Goal: Transaction & Acquisition: Purchase product/service

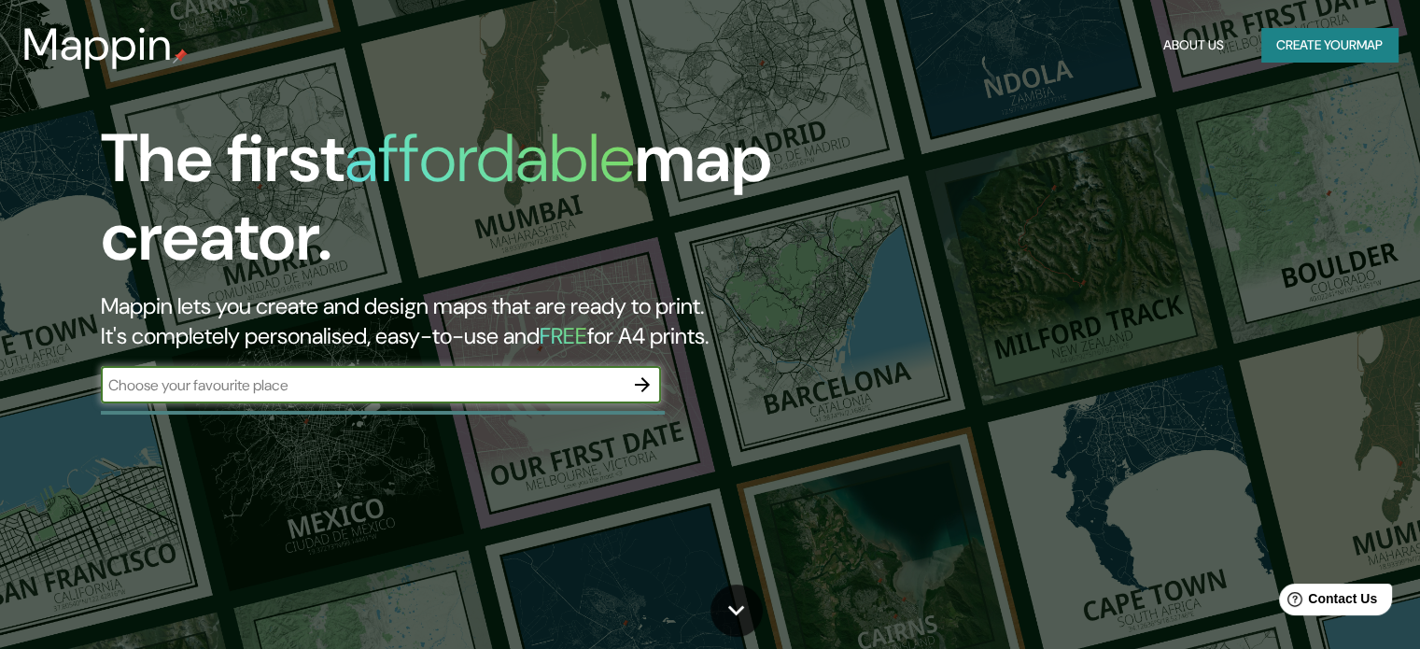
click at [381, 384] on input "text" at bounding box center [362, 384] width 523 height 21
type input "M"
type input "metepec"
click at [639, 384] on icon "button" at bounding box center [642, 384] width 15 height 15
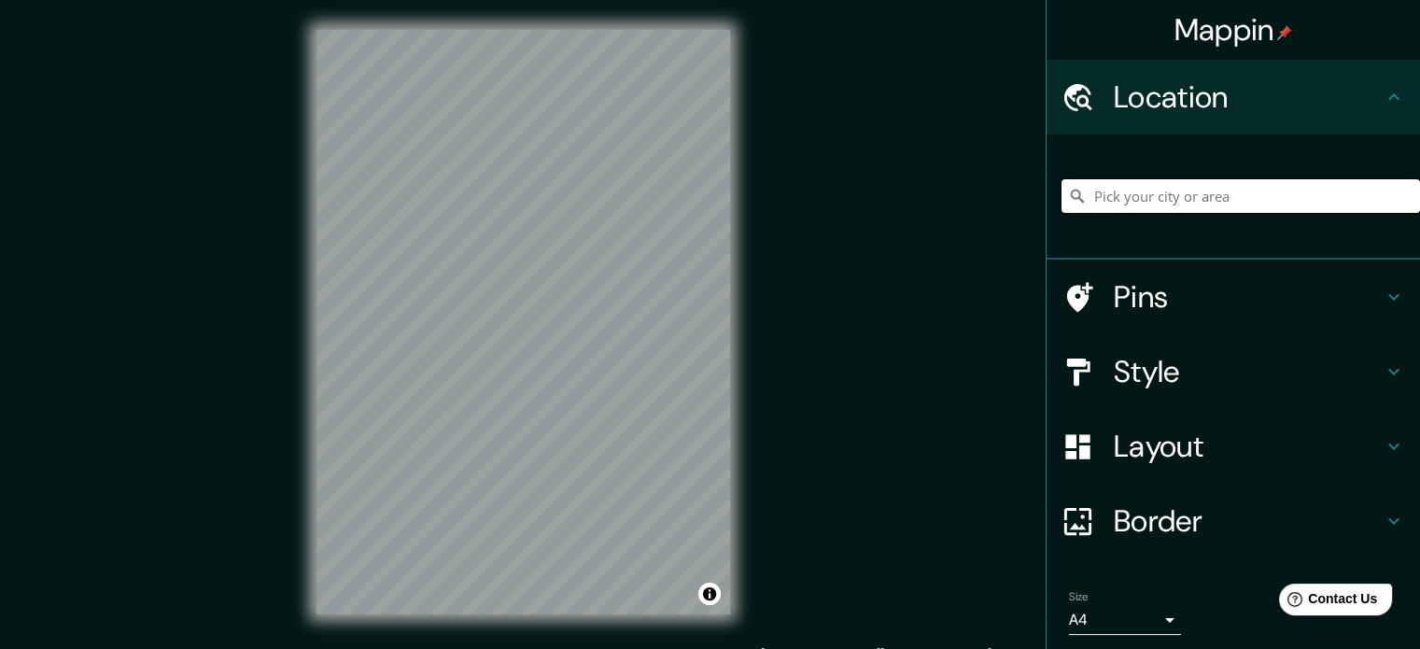
click at [1133, 193] on input "Pick your city or area" at bounding box center [1241, 196] width 359 height 34
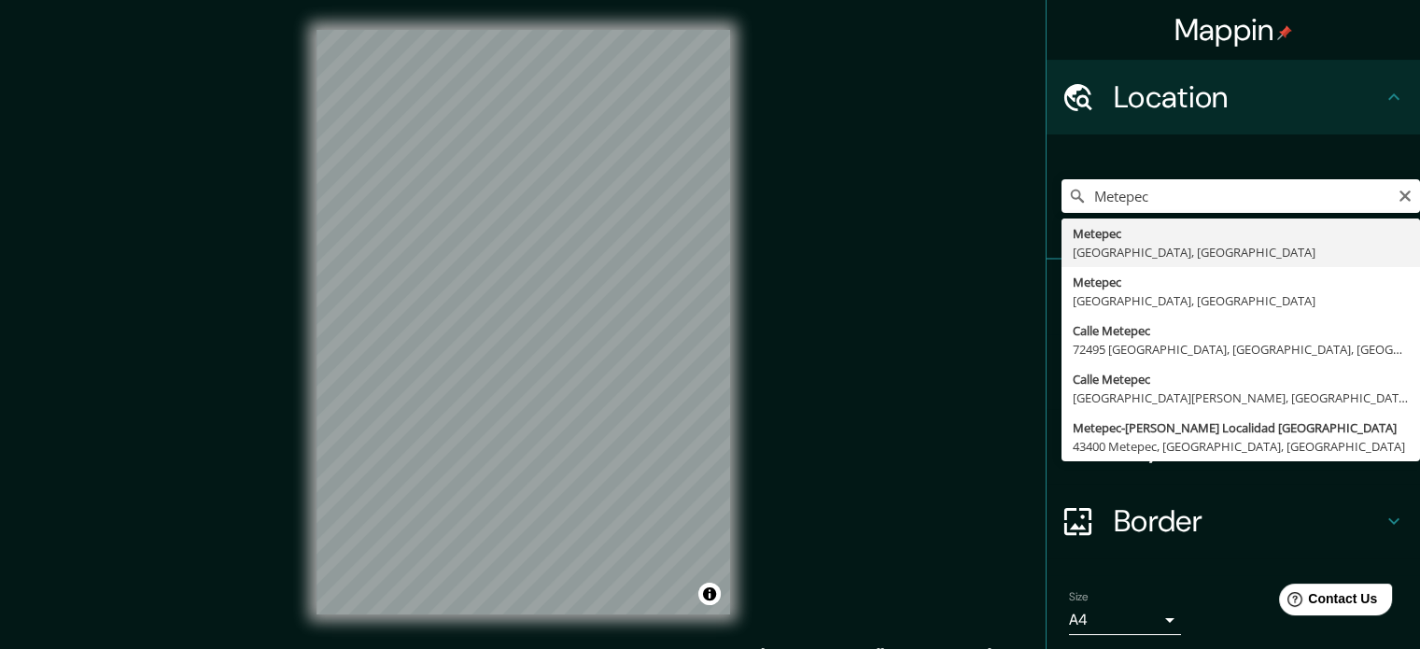
type input "Metepec, [GEOGRAPHIC_DATA], [GEOGRAPHIC_DATA]"
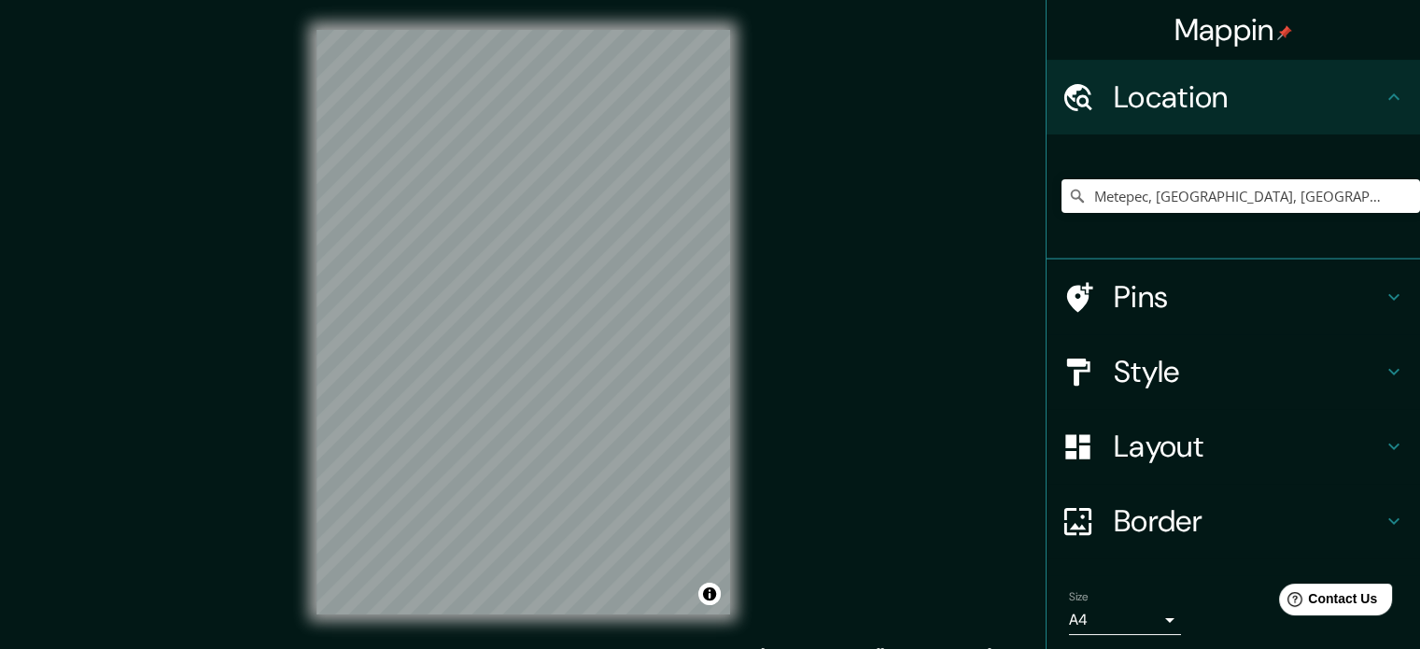
click at [1233, 313] on h4 "Pins" at bounding box center [1248, 296] width 269 height 37
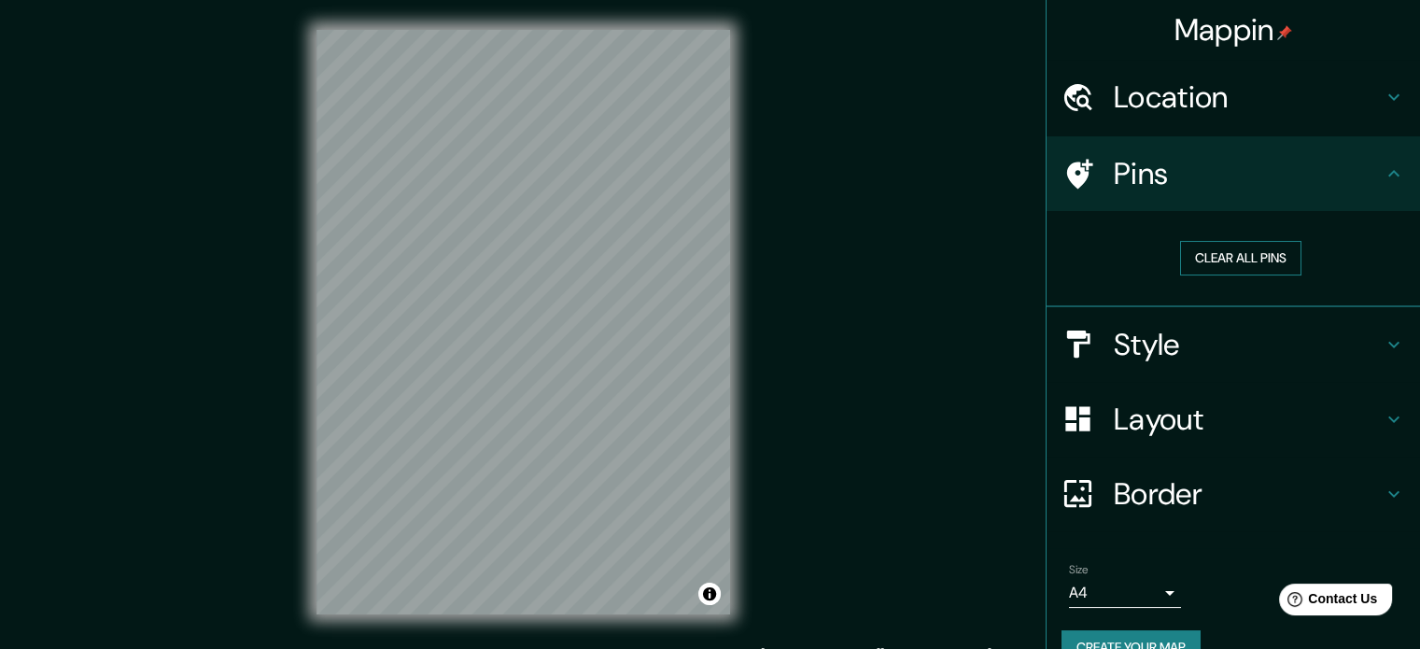
click at [1258, 249] on button "Clear all pins" at bounding box center [1240, 258] width 121 height 35
click at [1291, 186] on h4 "Pins" at bounding box center [1248, 173] width 269 height 37
click at [1384, 182] on icon at bounding box center [1394, 173] width 22 height 22
click at [1388, 175] on icon at bounding box center [1394, 173] width 22 height 22
click at [1383, 346] on icon at bounding box center [1394, 344] width 22 height 22
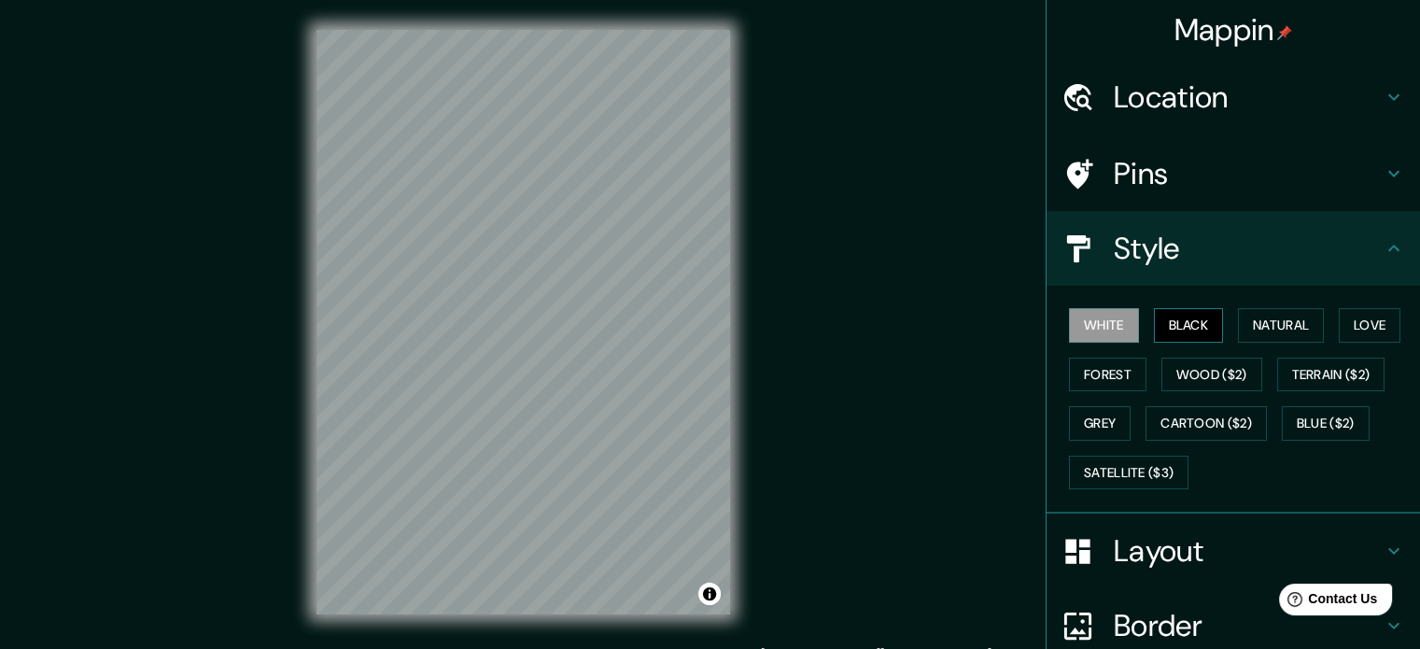
click at [1176, 316] on button "Black" at bounding box center [1189, 325] width 70 height 35
click at [1273, 327] on button "Natural" at bounding box center [1281, 325] width 86 height 35
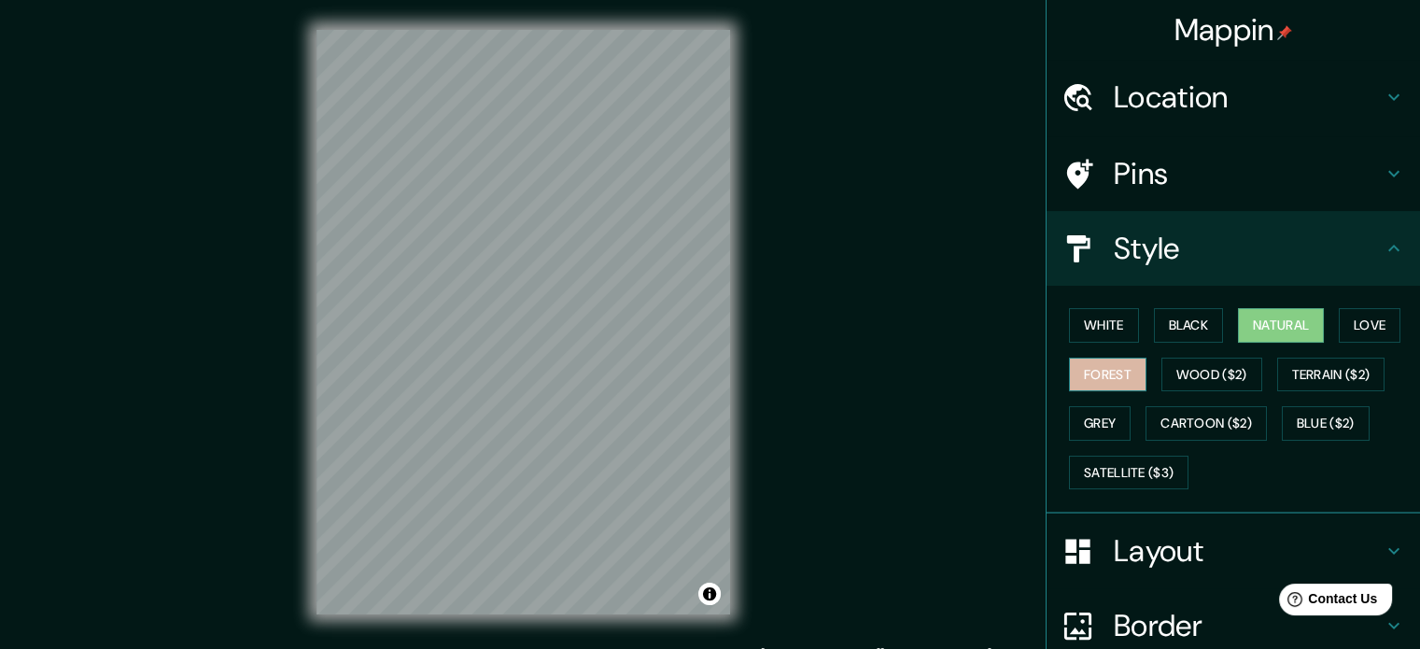
click at [1107, 371] on button "Forest" at bounding box center [1108, 375] width 78 height 35
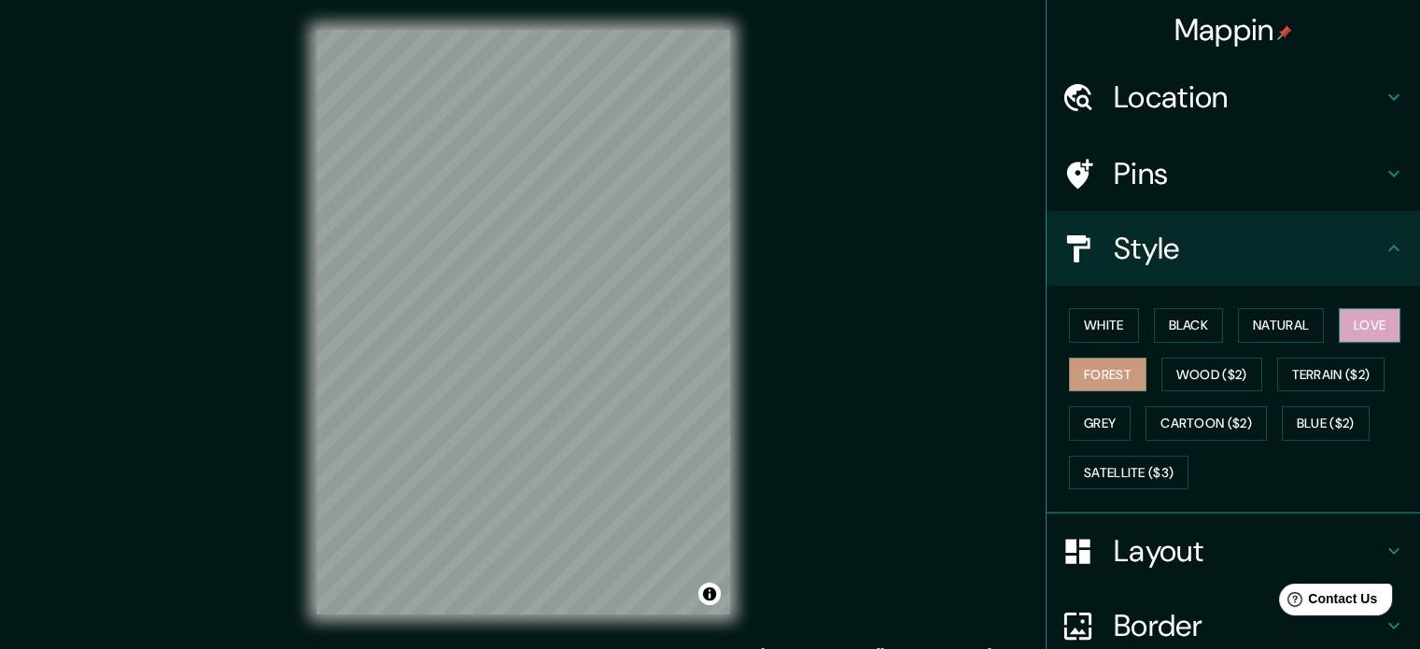
click at [1339, 317] on button "Love" at bounding box center [1370, 325] width 62 height 35
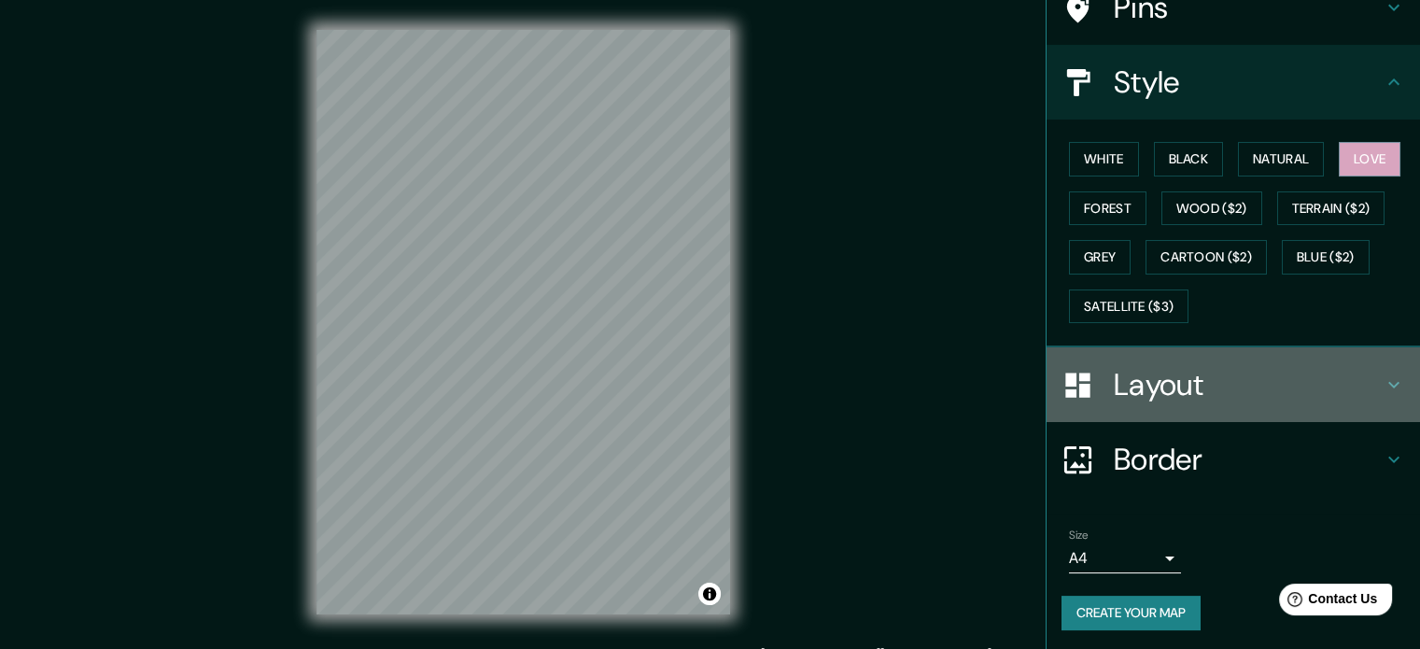
click at [1182, 359] on div "Layout" at bounding box center [1234, 384] width 374 height 75
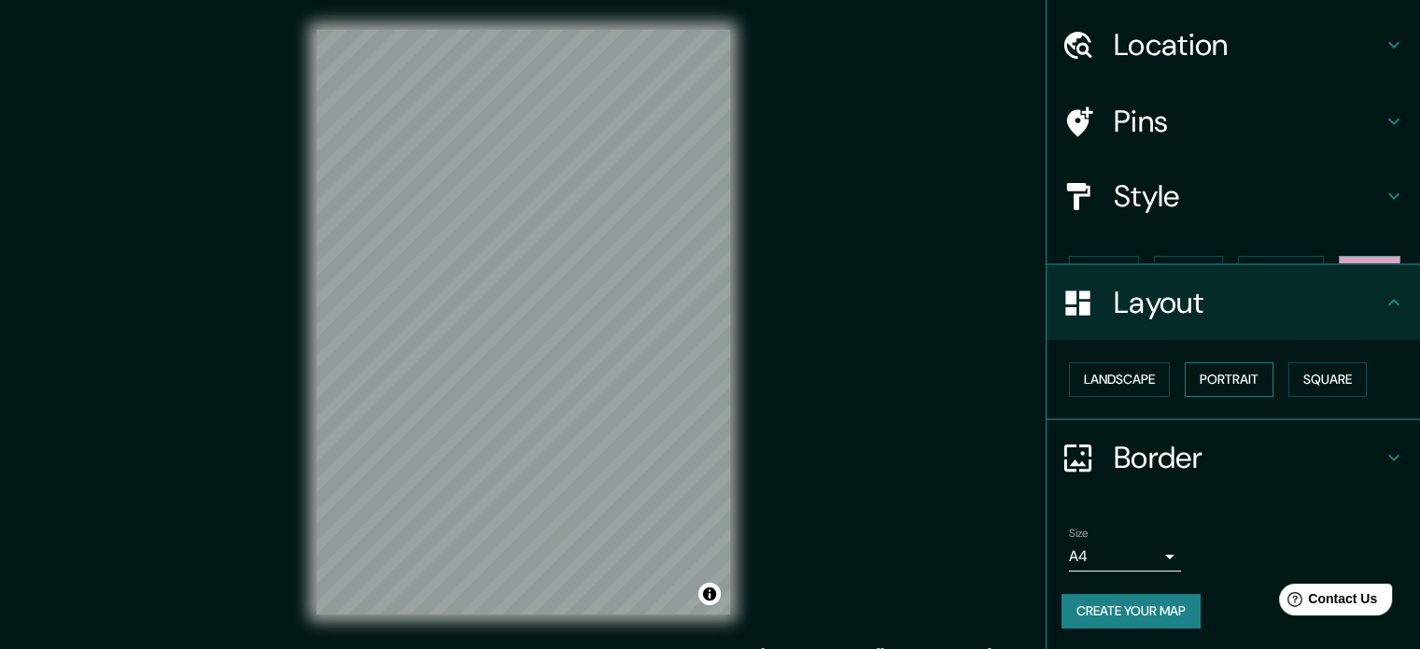
scroll to position [21, 0]
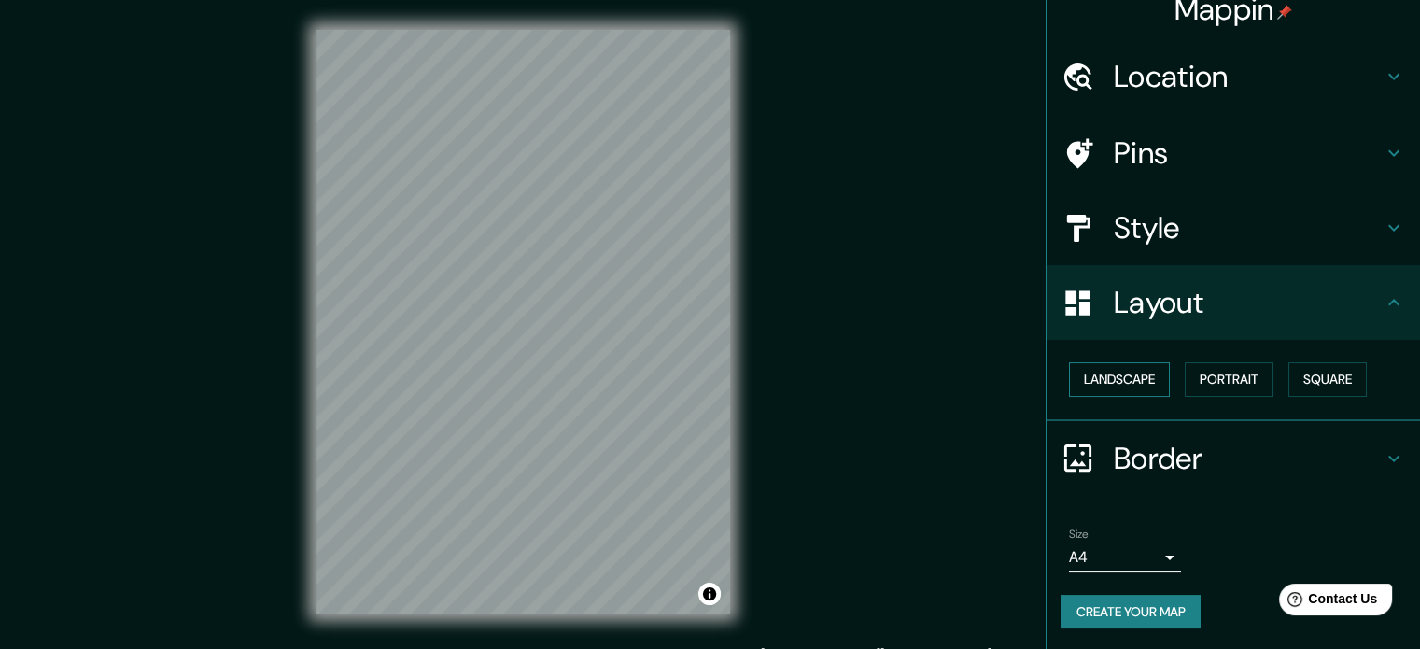
click at [1128, 368] on button "Landscape" at bounding box center [1119, 379] width 101 height 35
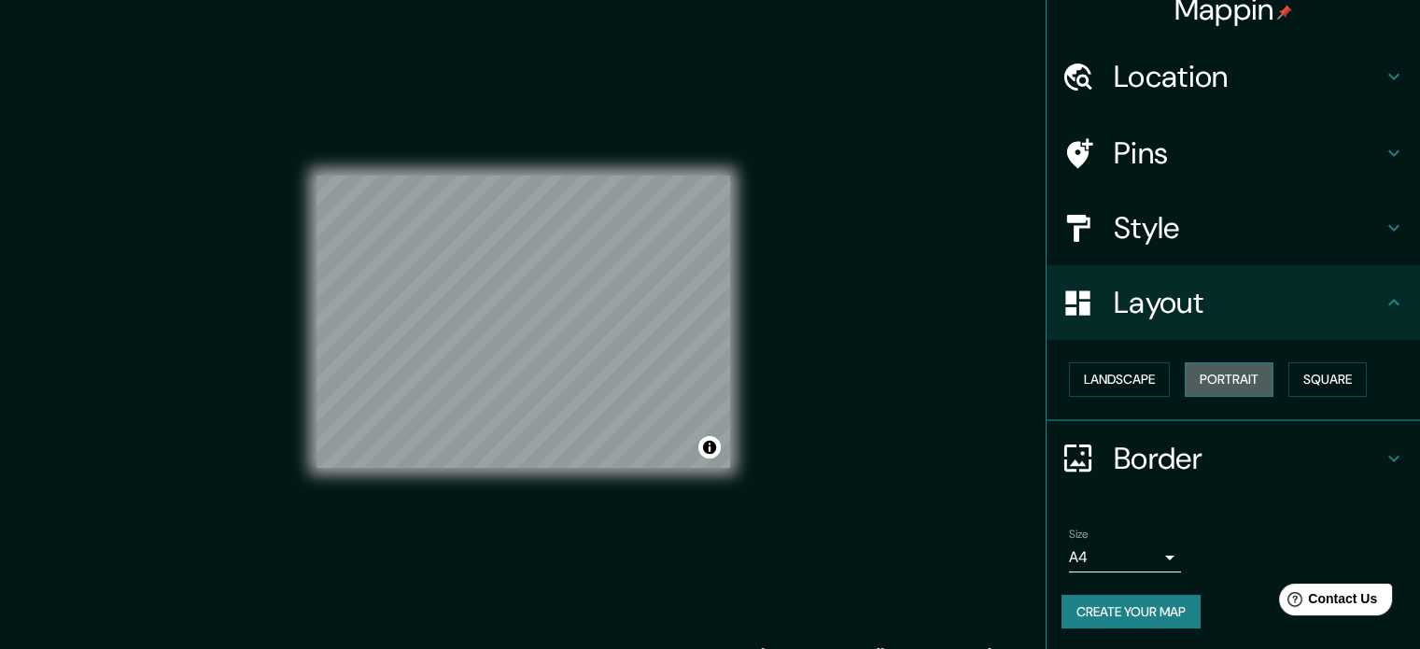
click at [1195, 390] on button "Portrait" at bounding box center [1229, 379] width 89 height 35
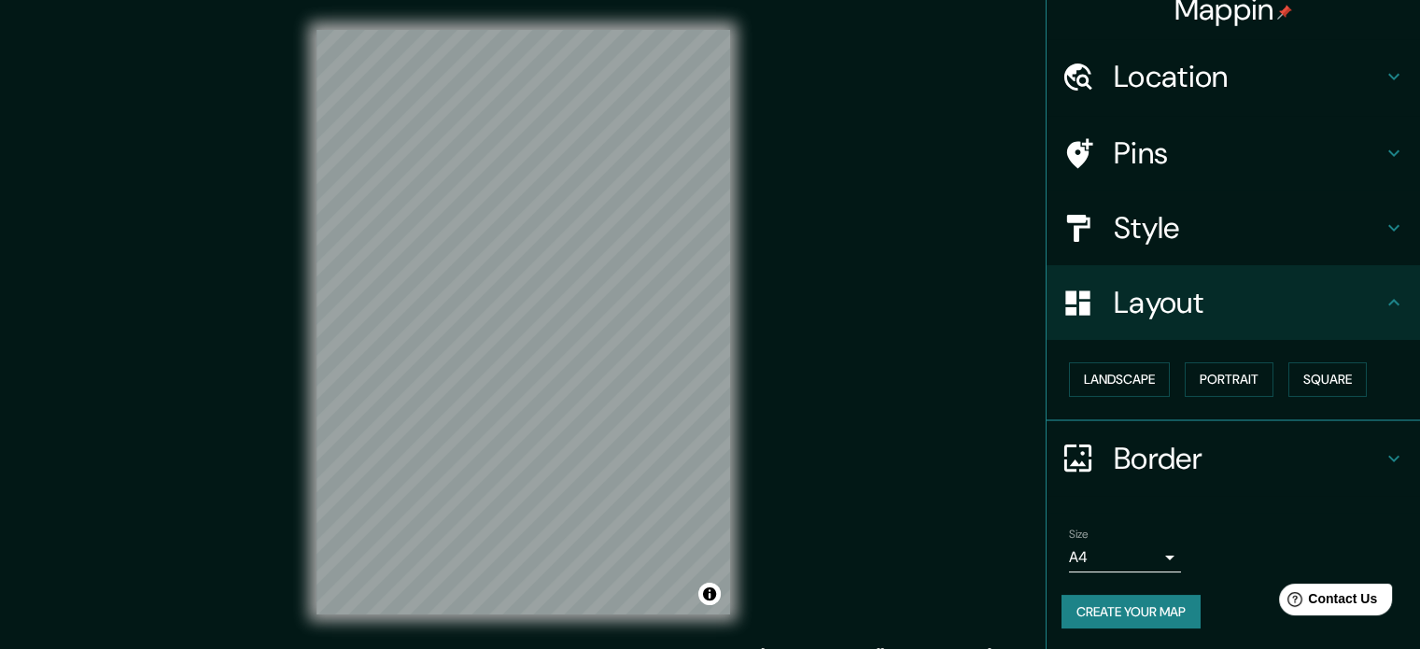
click at [1270, 385] on div "Landscape [GEOGRAPHIC_DATA]" at bounding box center [1241, 379] width 359 height 49
click at [1307, 382] on button "Square" at bounding box center [1328, 379] width 78 height 35
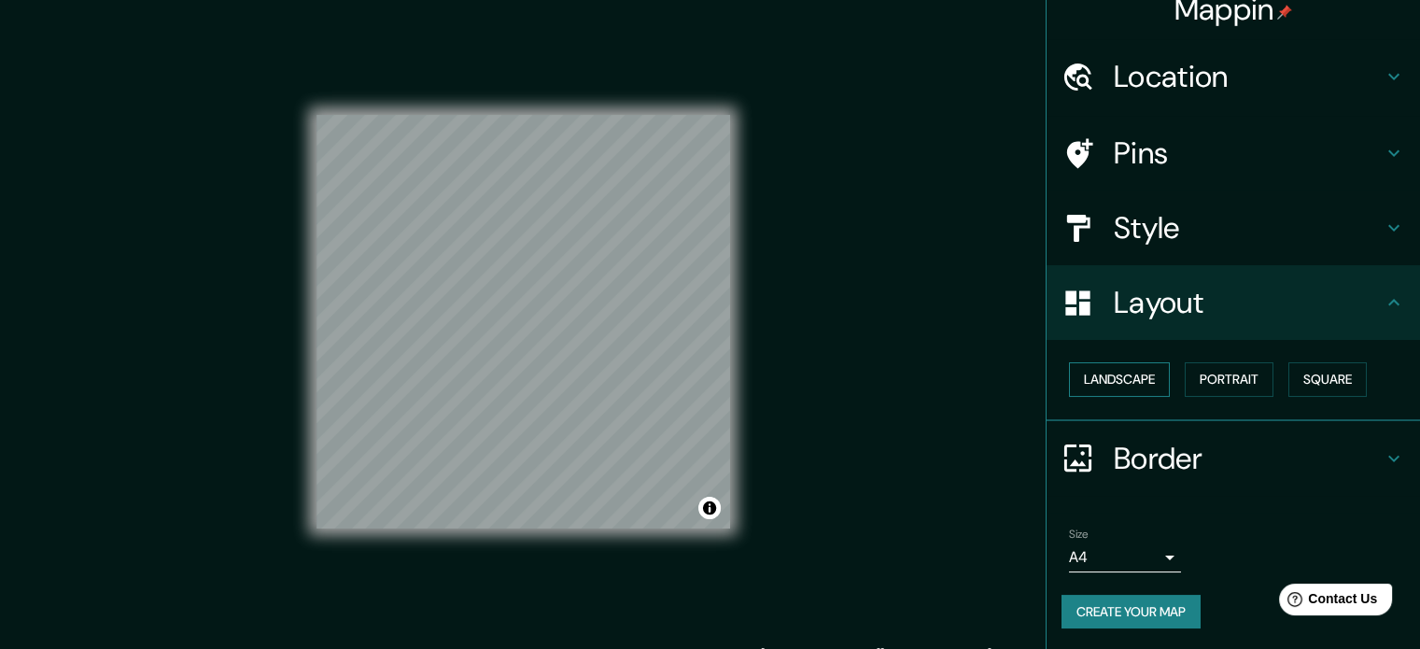
click at [1109, 374] on button "Landscape" at bounding box center [1119, 379] width 101 height 35
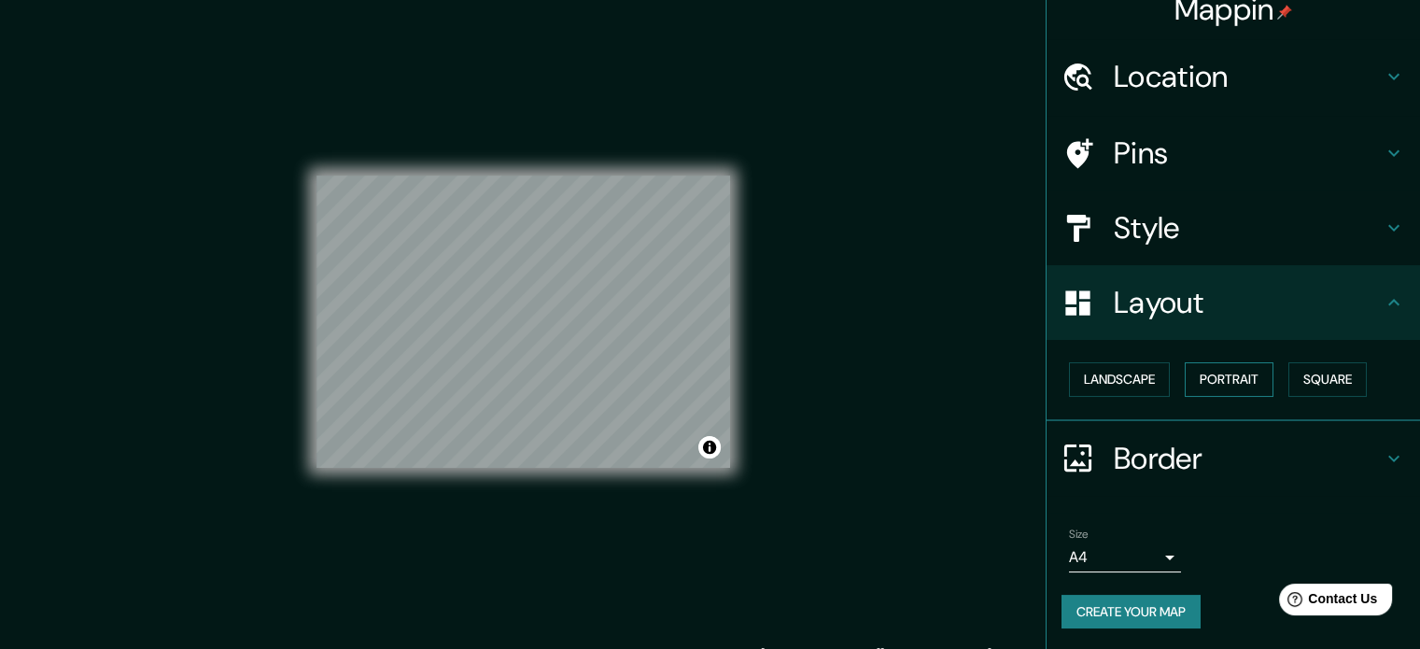
click at [1185, 387] on button "Portrait" at bounding box center [1229, 379] width 89 height 35
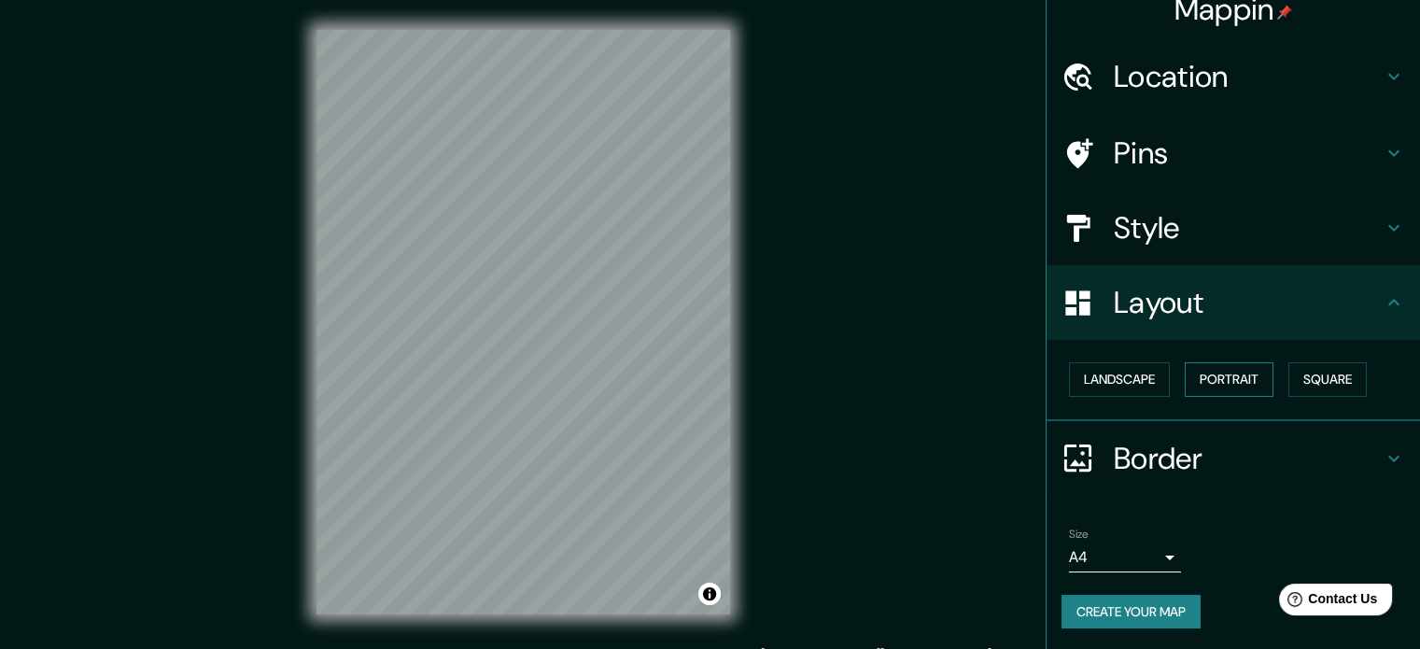
click at [1196, 387] on button "Portrait" at bounding box center [1229, 379] width 89 height 35
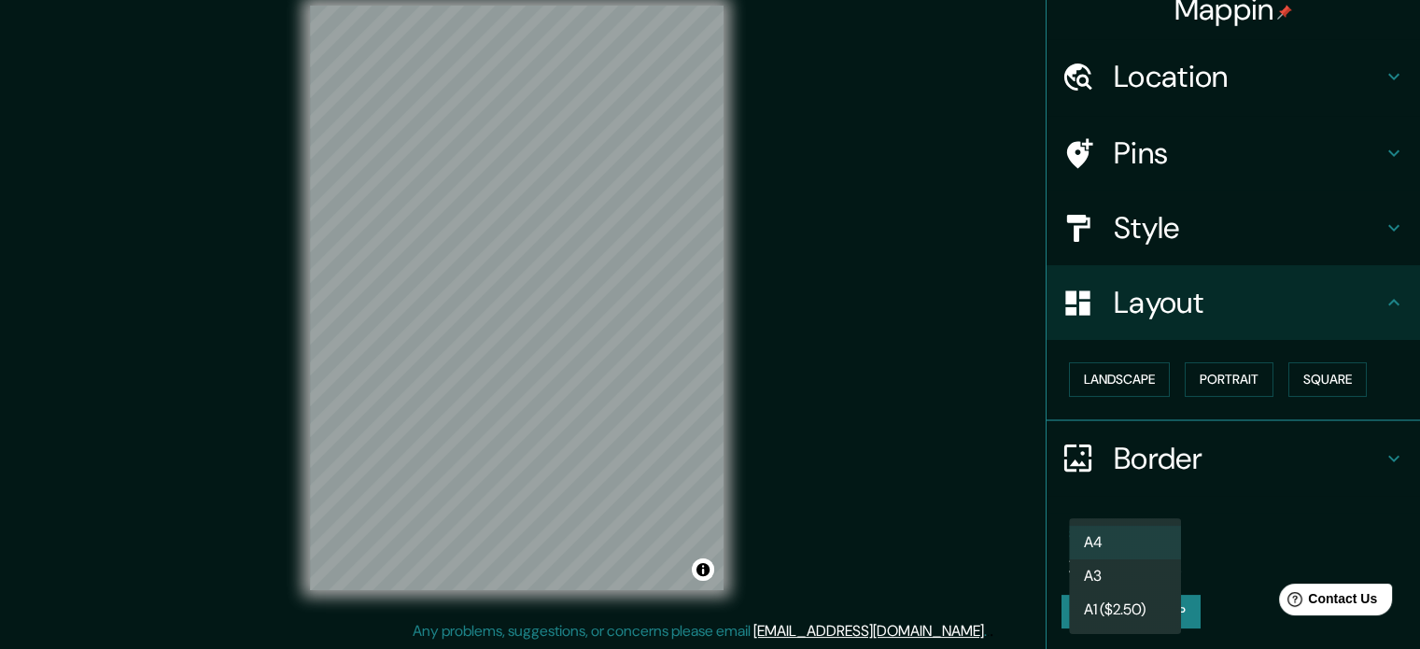
click at [1111, 546] on body "Mappin Location [GEOGRAPHIC_DATA], [GEOGRAPHIC_DATA], [GEOGRAPHIC_DATA] Pins St…" at bounding box center [710, 300] width 1420 height 649
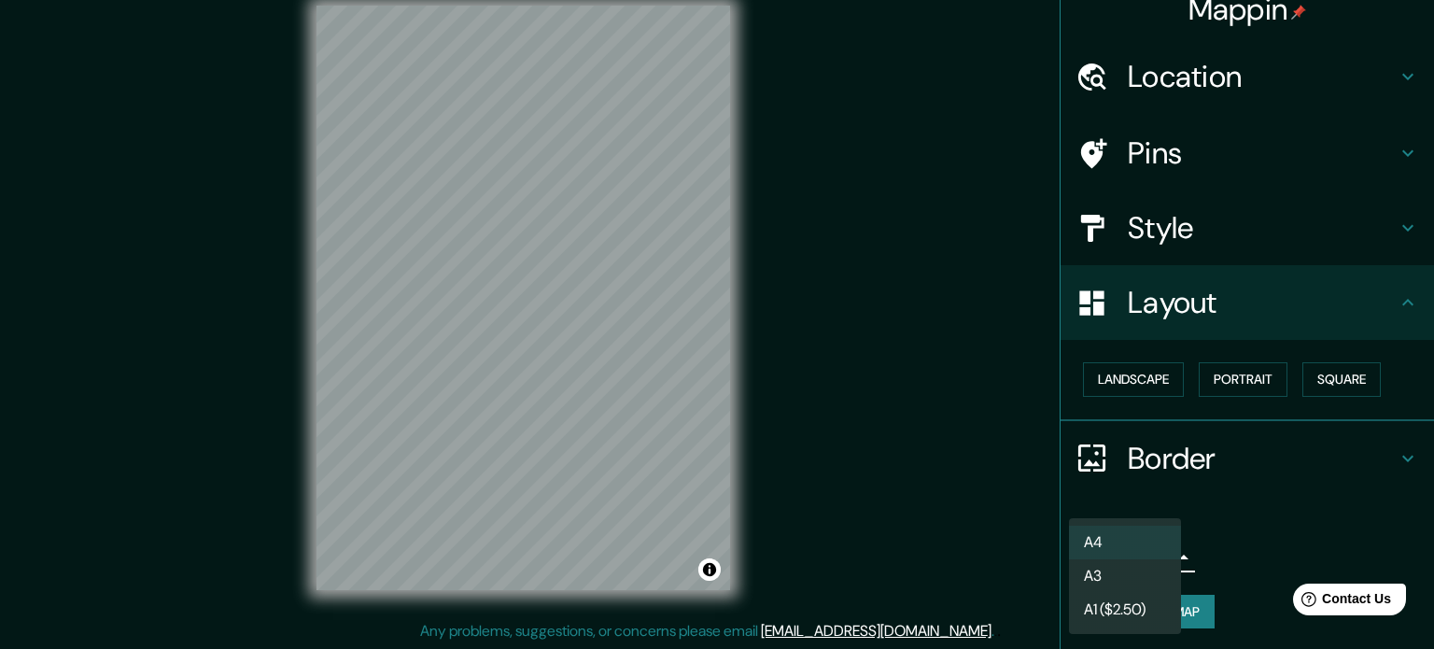
click at [1121, 581] on li "A3" at bounding box center [1125, 576] width 112 height 34
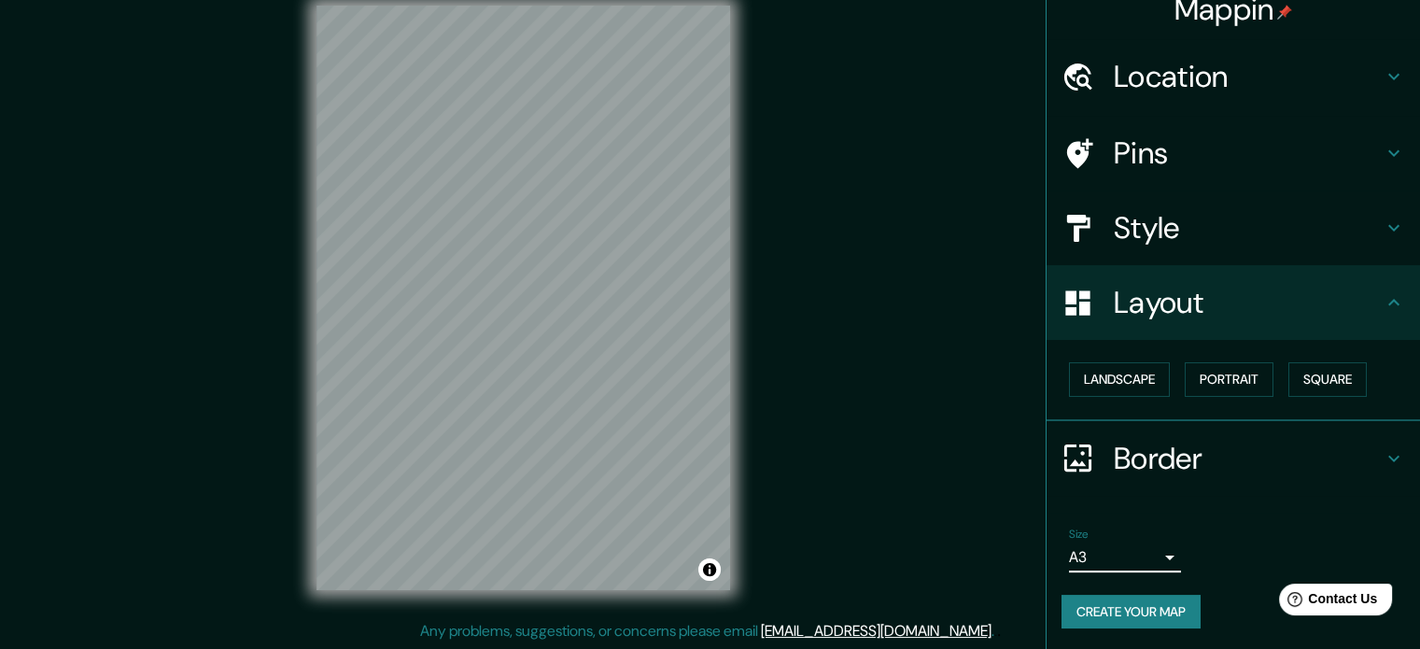
click at [1140, 552] on body "Mappin Location [GEOGRAPHIC_DATA], [GEOGRAPHIC_DATA], [GEOGRAPHIC_DATA] Pins St…" at bounding box center [710, 300] width 1420 height 649
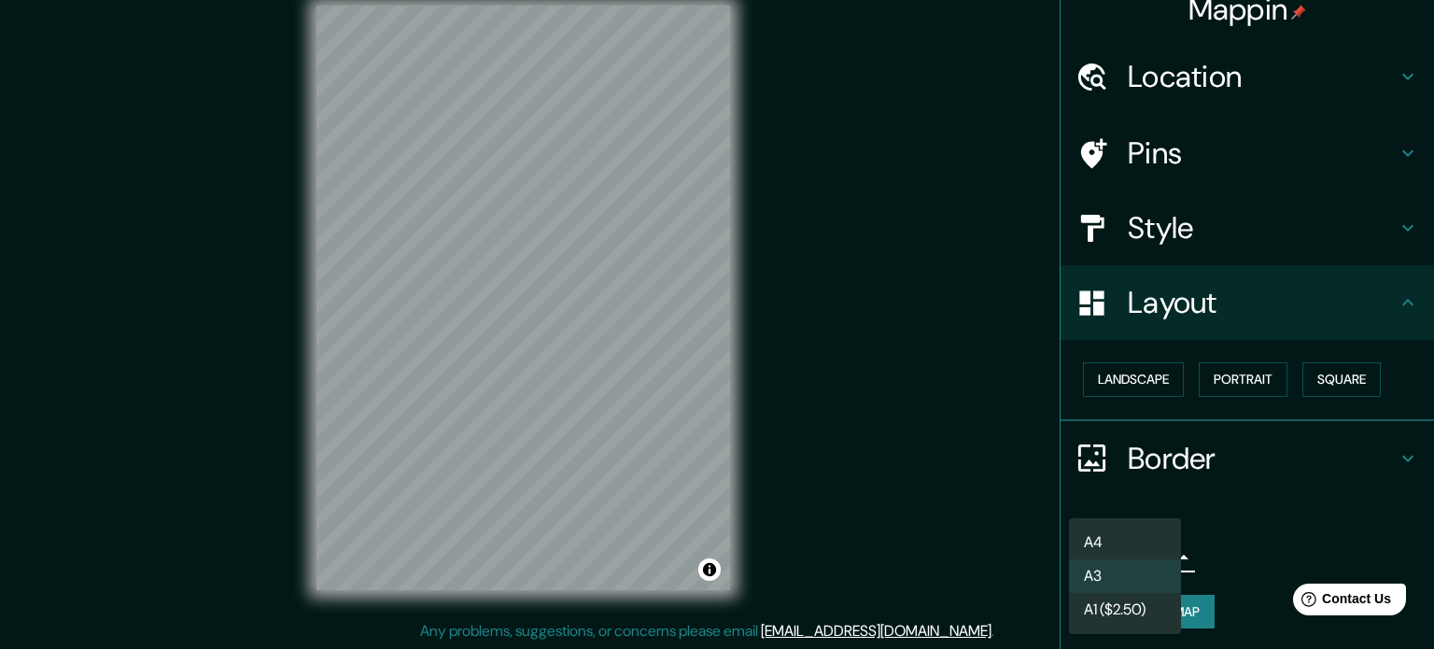
click at [1133, 530] on li "A4" at bounding box center [1125, 543] width 112 height 34
type input "single"
